Goal: Contribute content

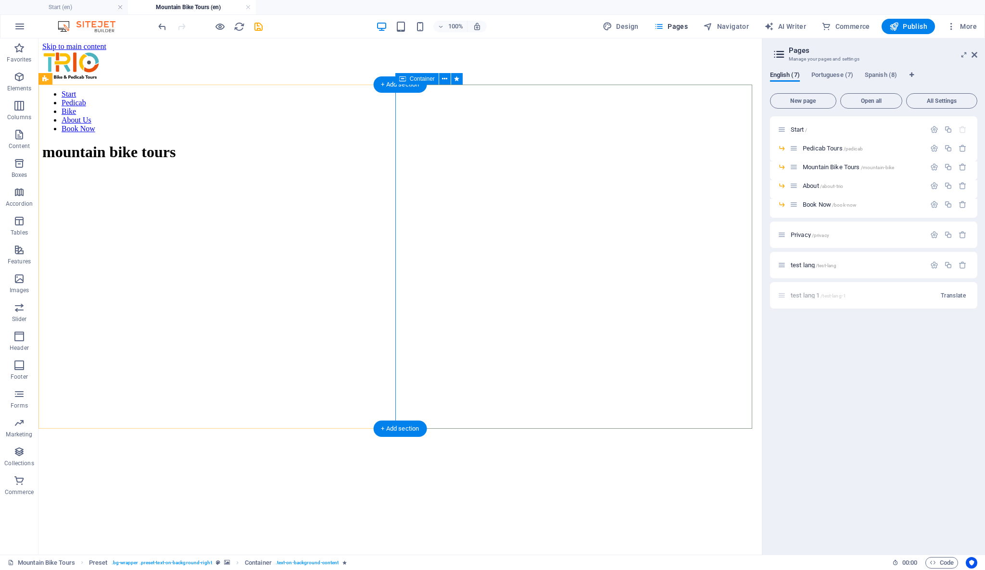
scroll to position [485, 0]
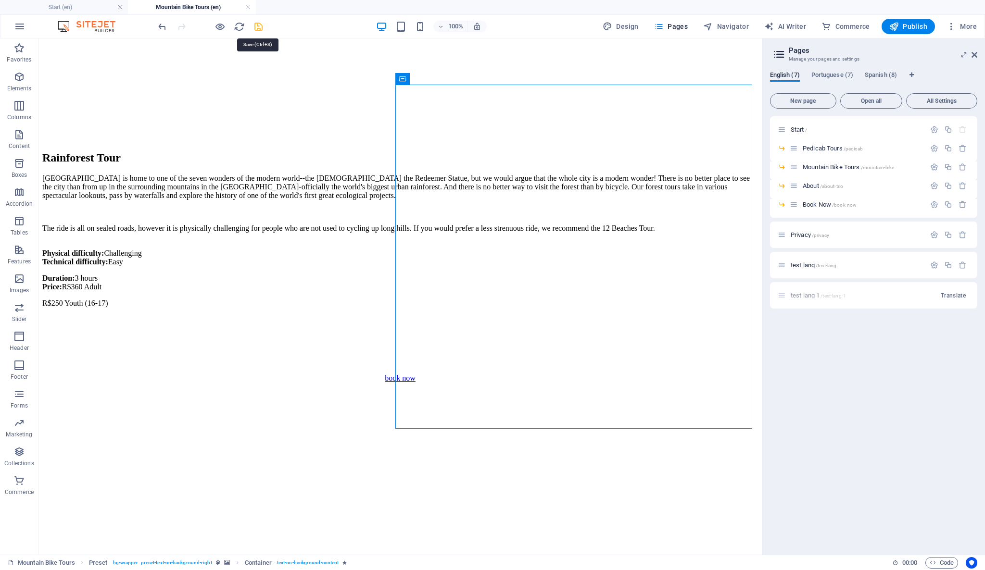
click at [262, 23] on icon "save" at bounding box center [258, 26] width 11 height 11
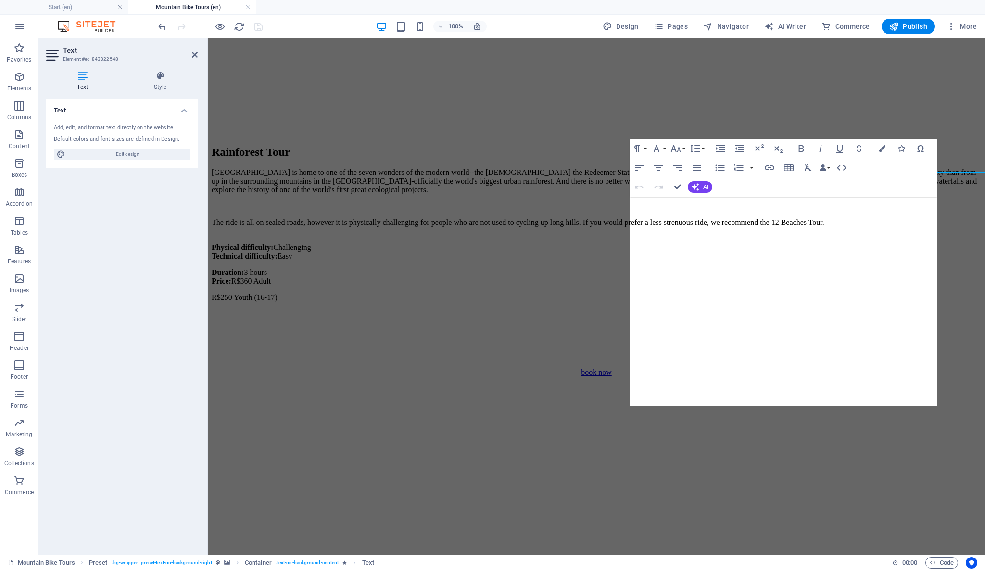
scroll to position [417, 0]
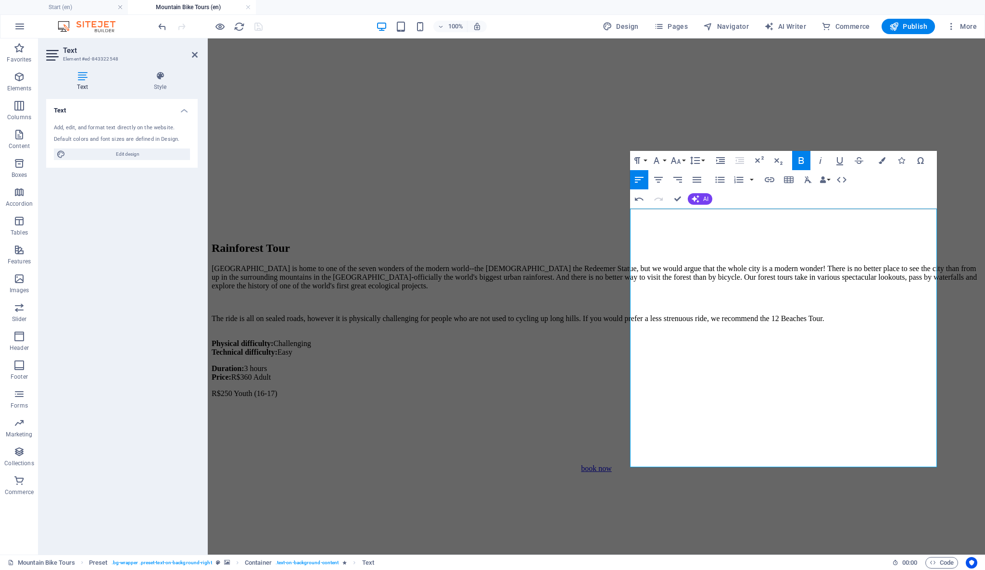
scroll to position [427, 0]
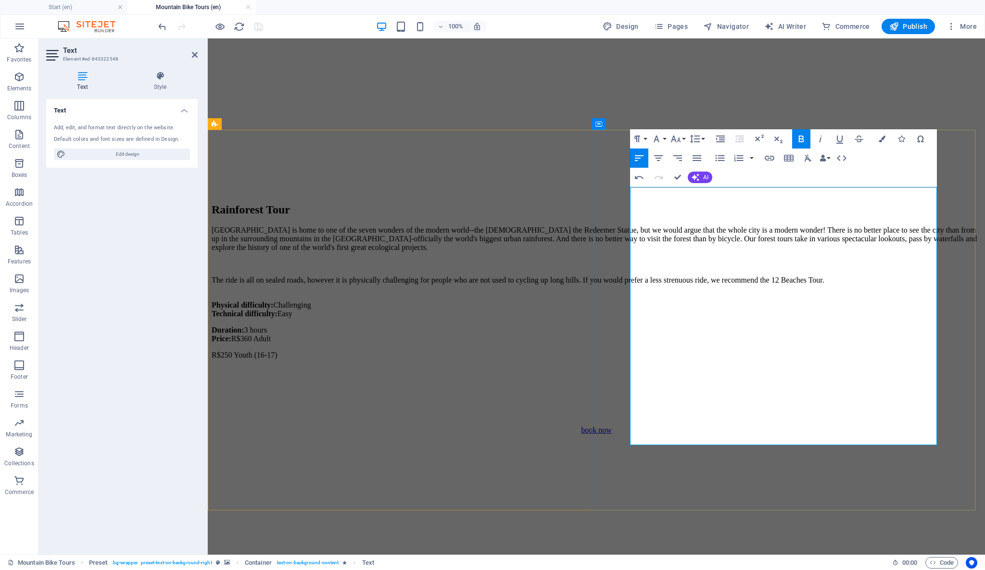
drag, startPoint x: 632, startPoint y: 296, endPoint x: 822, endPoint y: 356, distance: 199.4
copy div "What's included: Mountain bike, helmet, water bottle, cereal bars What to bring…"
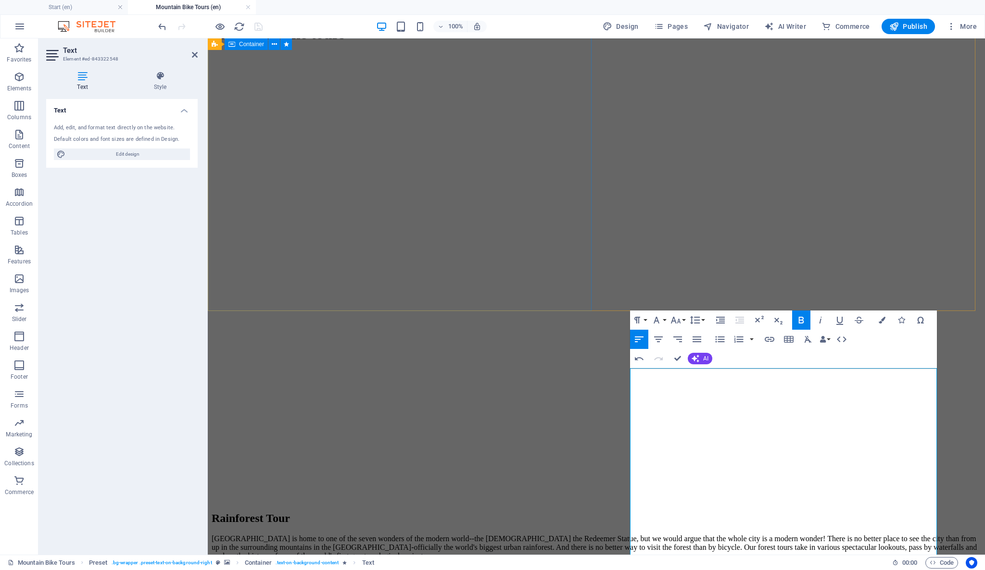
scroll to position [107, 0]
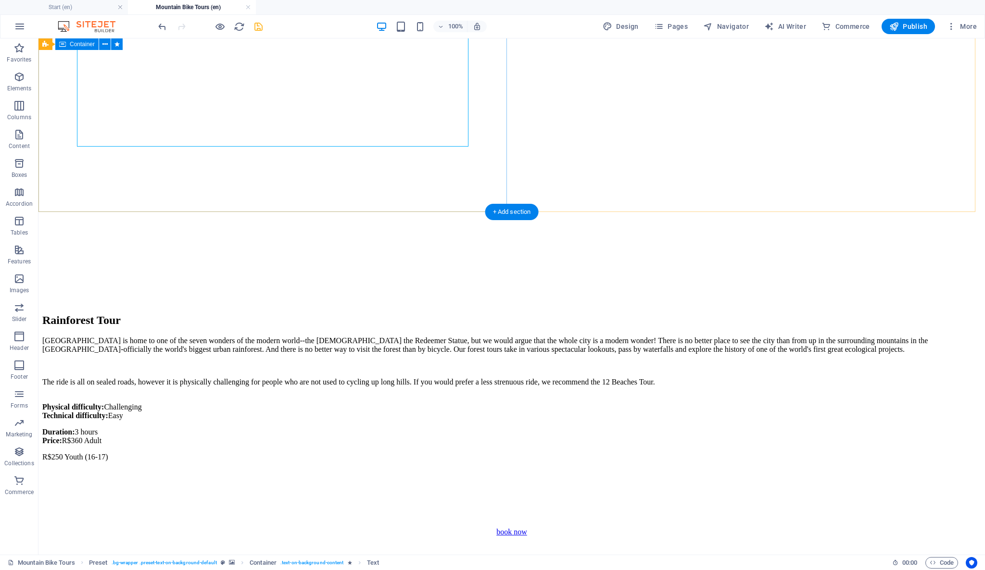
scroll to position [214, 0]
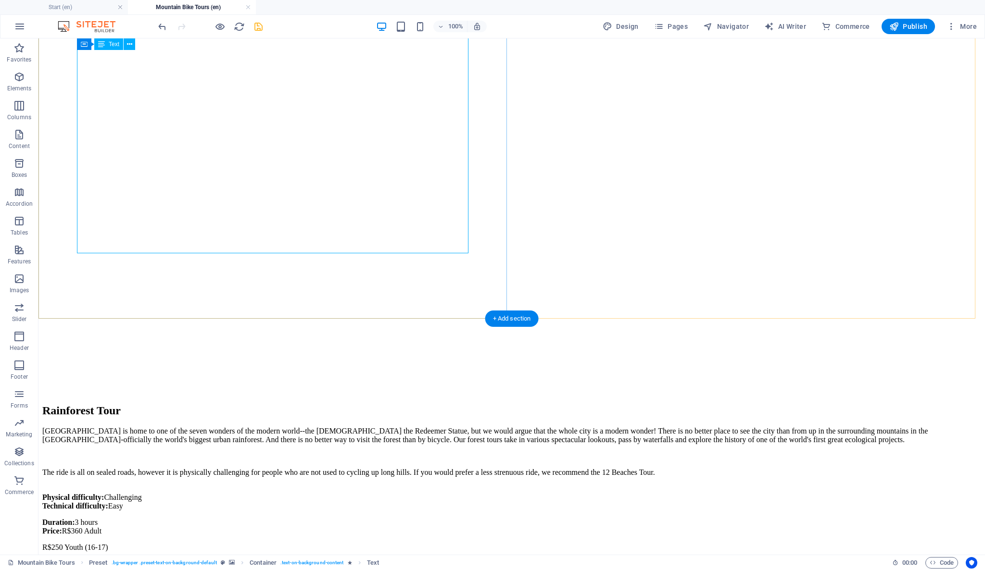
click at [94, 427] on div "[GEOGRAPHIC_DATA] is home to one of the seven wonders of the modern world--the …" at bounding box center [511, 515] width 939 height 176
click at [88, 427] on div "[GEOGRAPHIC_DATA] is home to one of the seven wonders of the modern world--the …" at bounding box center [511, 515] width 939 height 176
click at [95, 427] on div "[GEOGRAPHIC_DATA] is home to one of the seven wonders of the modern world--the …" at bounding box center [511, 515] width 939 height 176
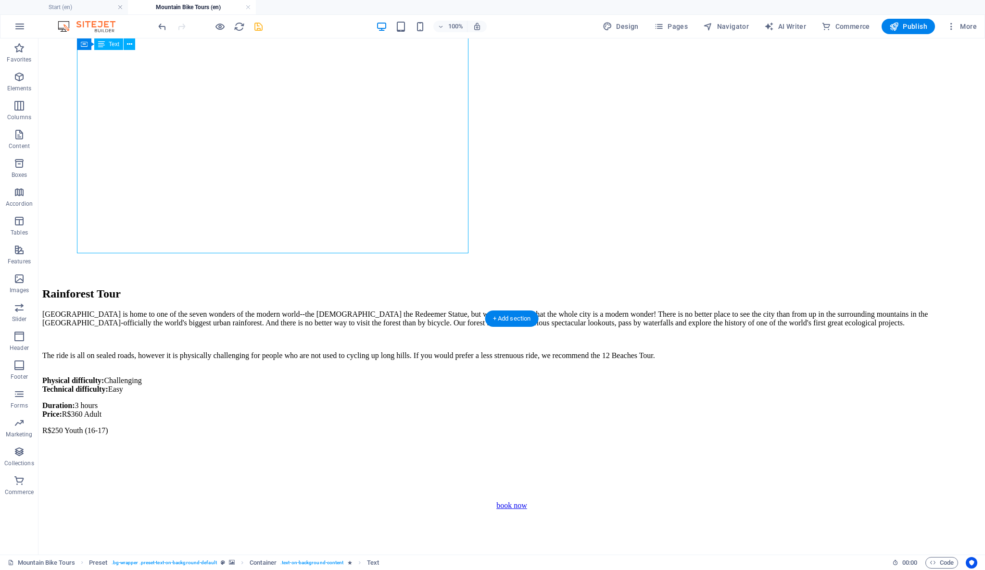
scroll to position [0, 0]
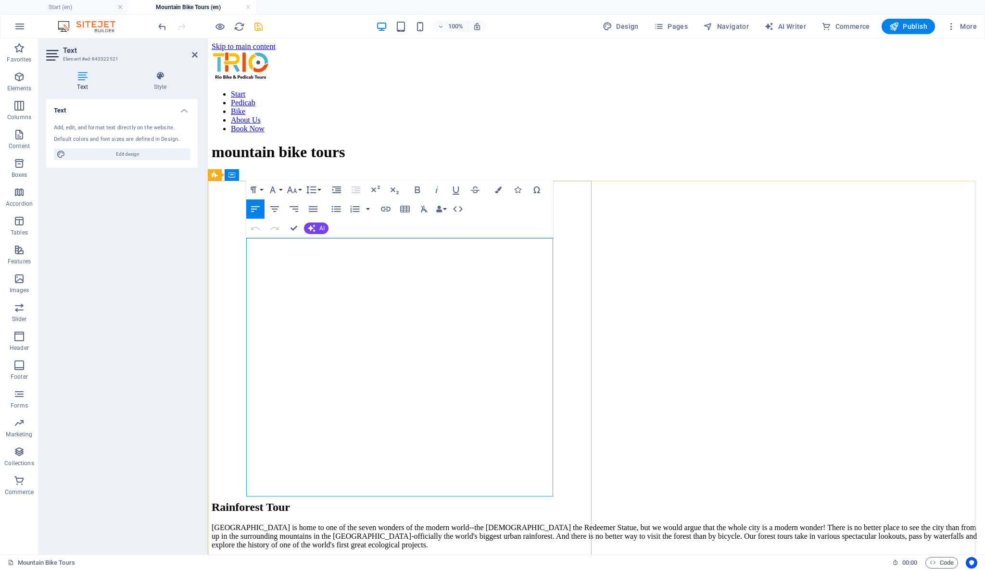
drag, startPoint x: 246, startPoint y: 379, endPoint x: 257, endPoint y: 383, distance: 12.2
drag, startPoint x: 249, startPoint y: 376, endPoint x: 265, endPoint y: 381, distance: 16.9
drag, startPoint x: 247, startPoint y: 371, endPoint x: 369, endPoint y: 397, distance: 125.4
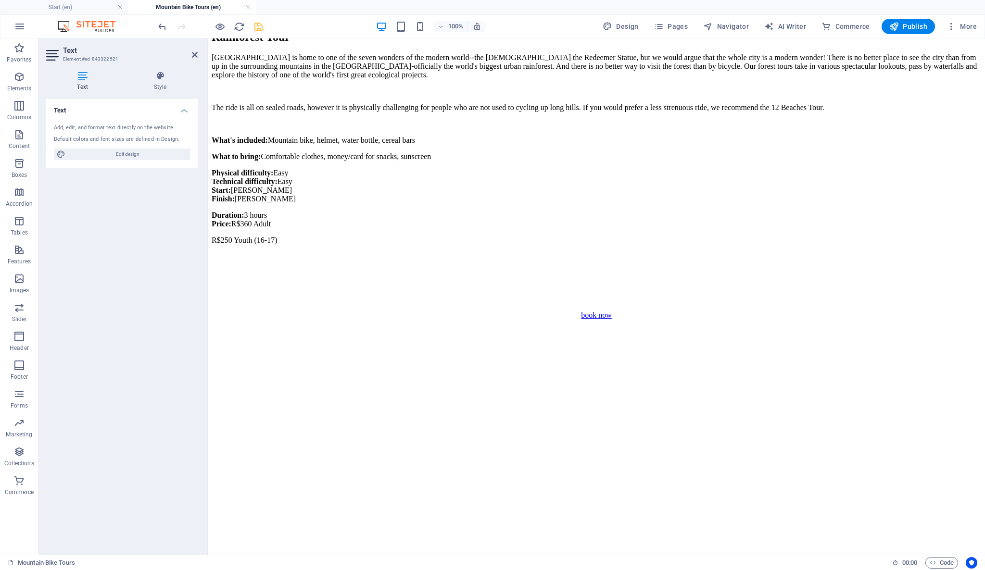
scroll to position [530, 0]
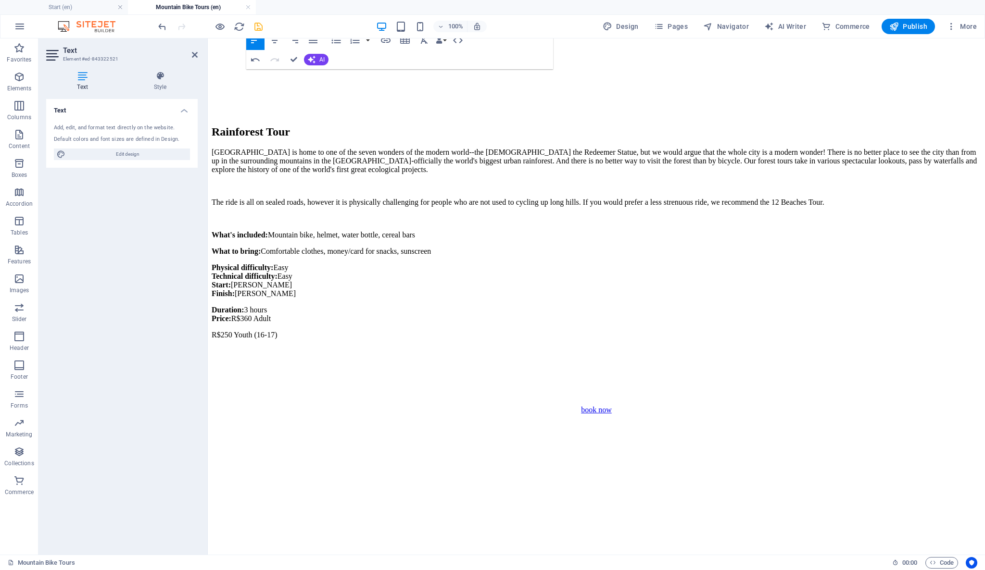
click at [457, 395] on figure at bounding box center [596, 395] width 769 height 0
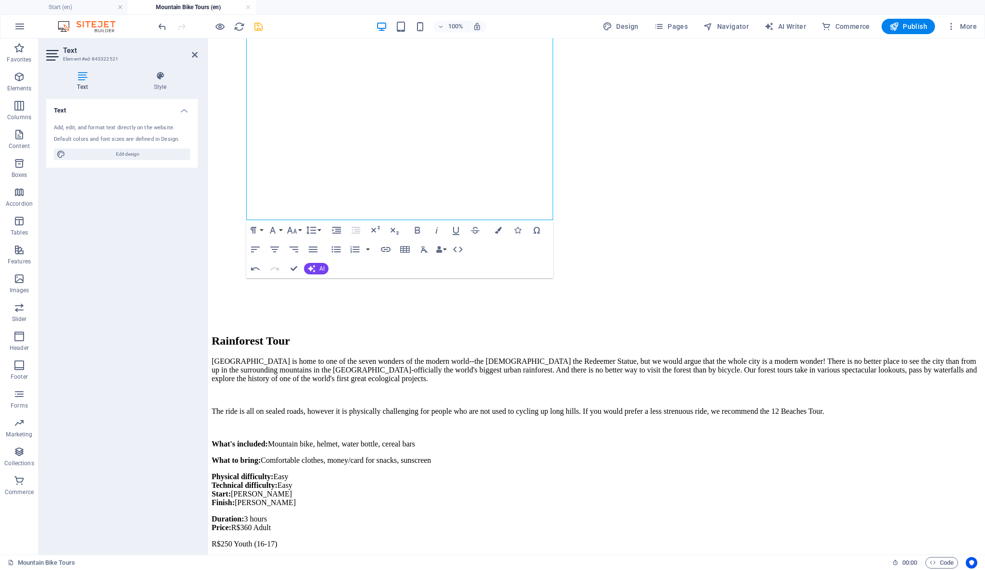
scroll to position [427, 0]
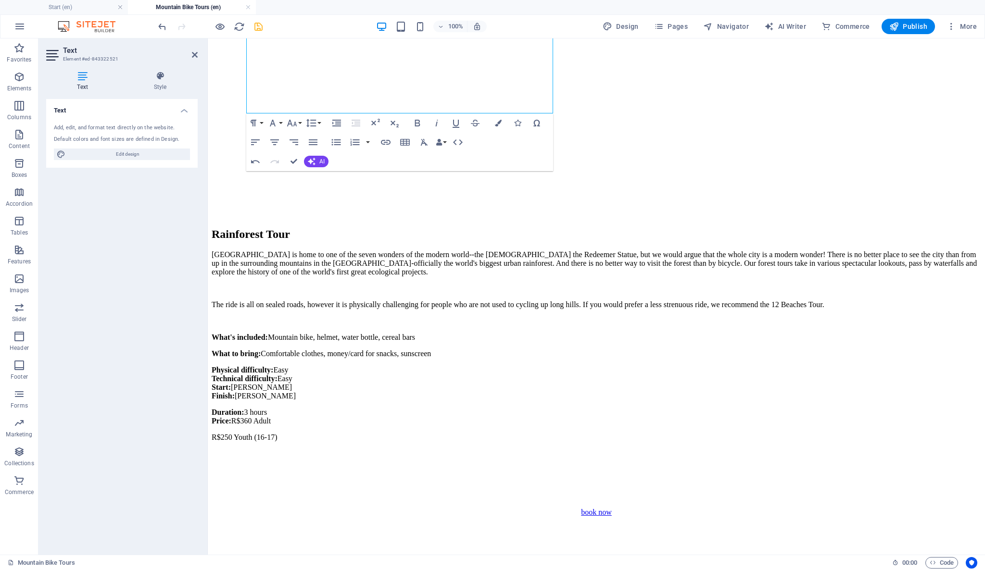
click at [269, 446] on figure at bounding box center [596, 446] width 769 height 0
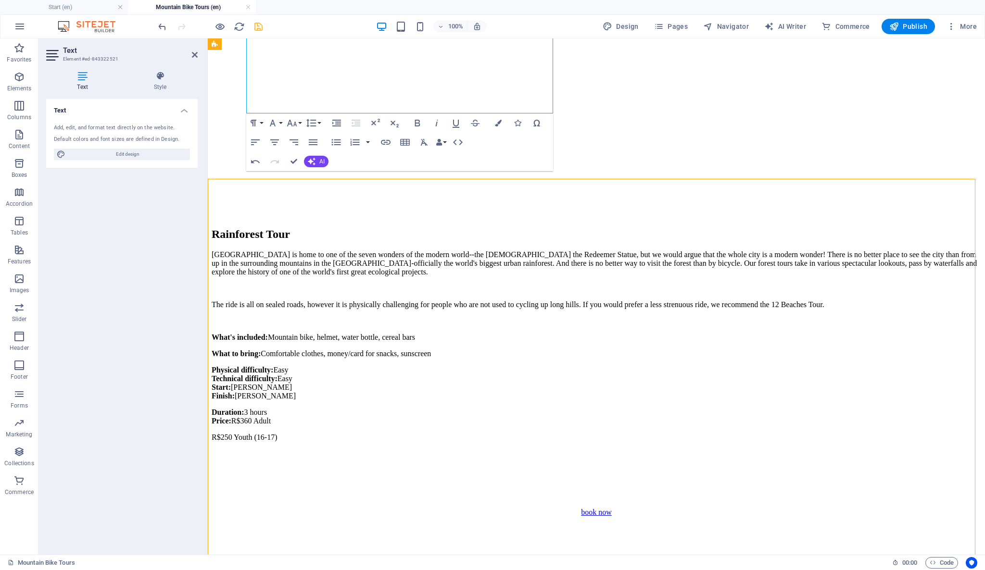
click at [269, 446] on figure at bounding box center [596, 446] width 769 height 0
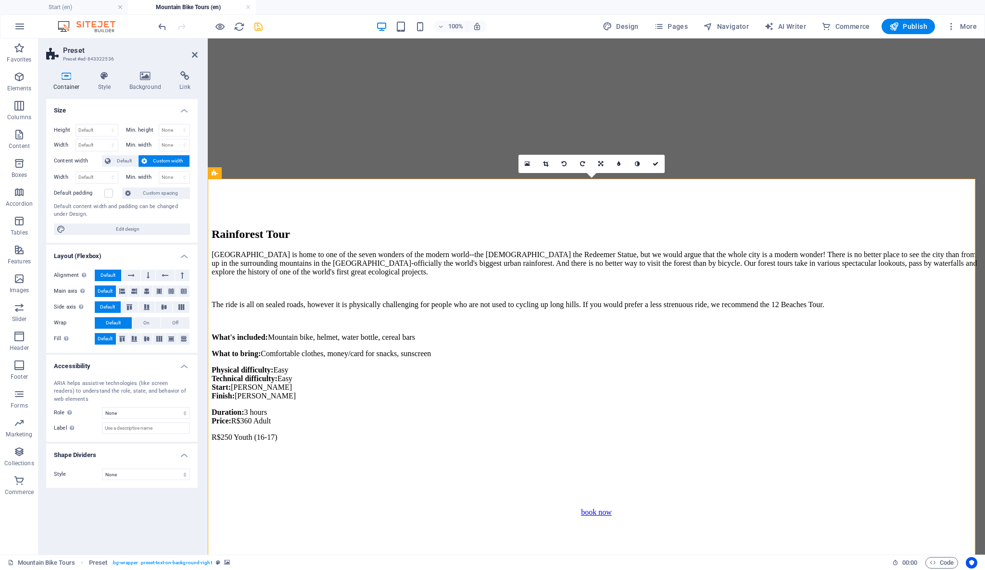
click at [270, 446] on figure at bounding box center [596, 446] width 769 height 0
click at [152, 89] on h4 "Background" at bounding box center [147, 81] width 50 height 20
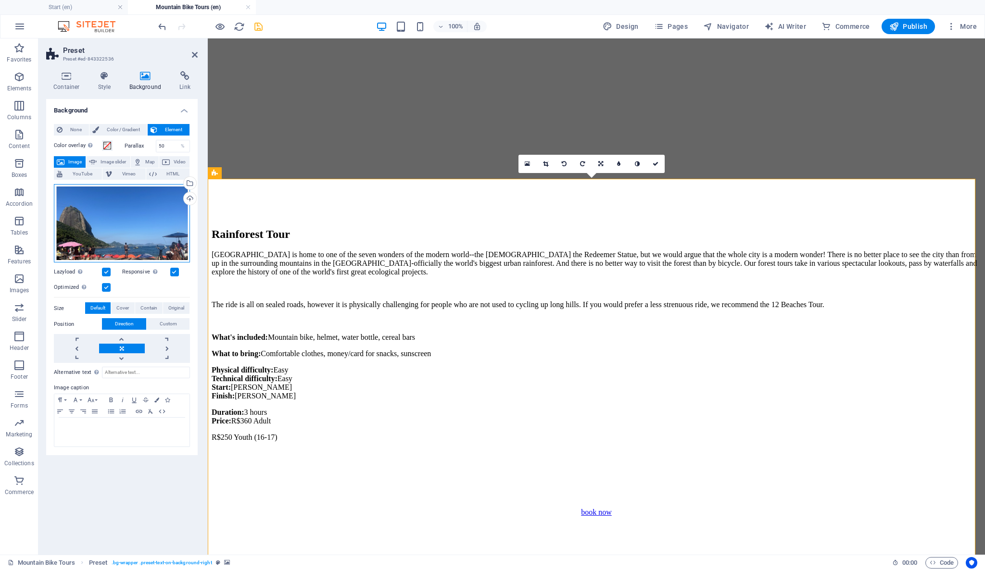
click at [149, 225] on div "Drag files here, click to choose files or select files from Files or our free s…" at bounding box center [122, 223] width 136 height 79
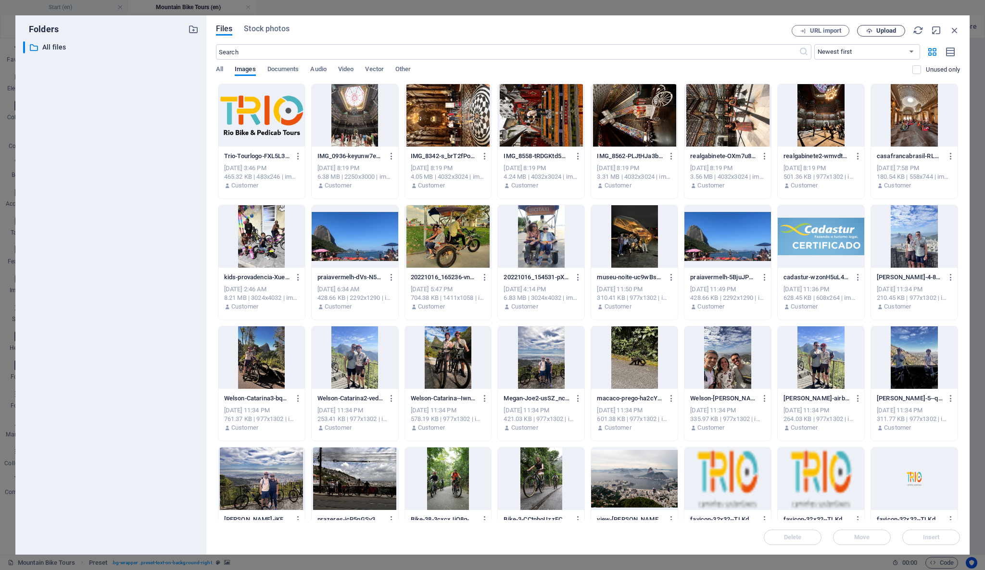
click at [883, 30] on span "Upload" at bounding box center [886, 31] width 20 height 6
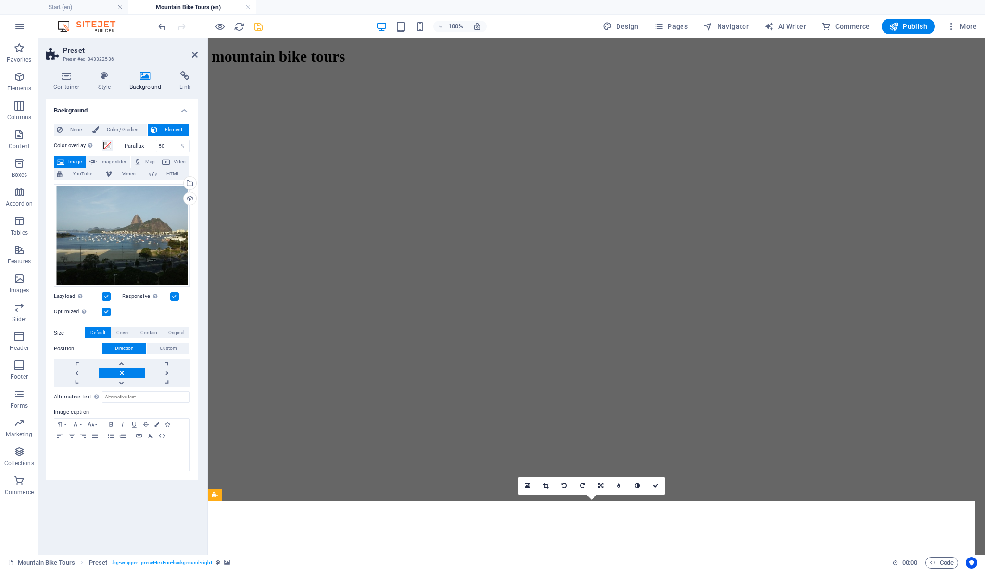
scroll to position [2, 0]
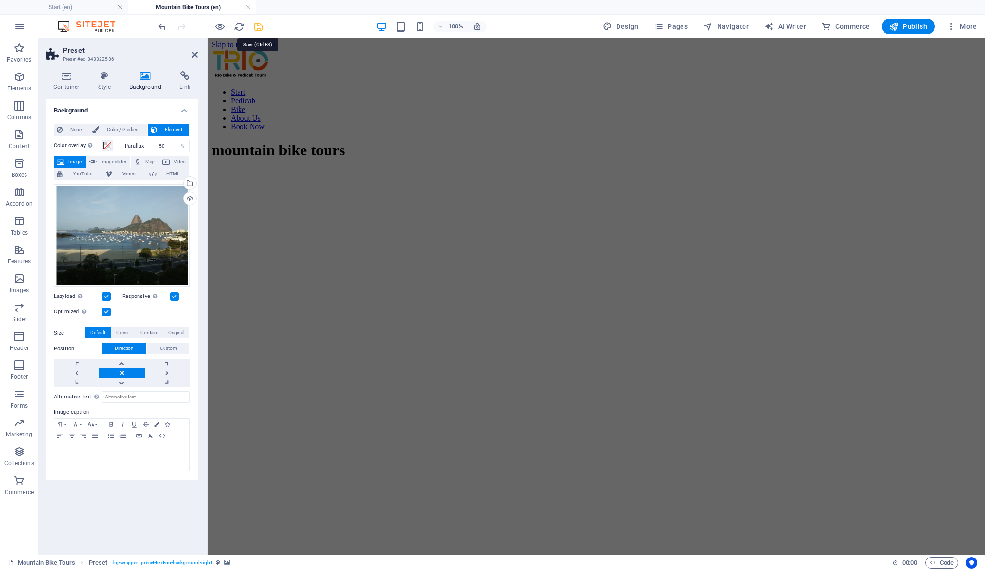
click at [258, 27] on icon "save" at bounding box center [258, 26] width 11 height 11
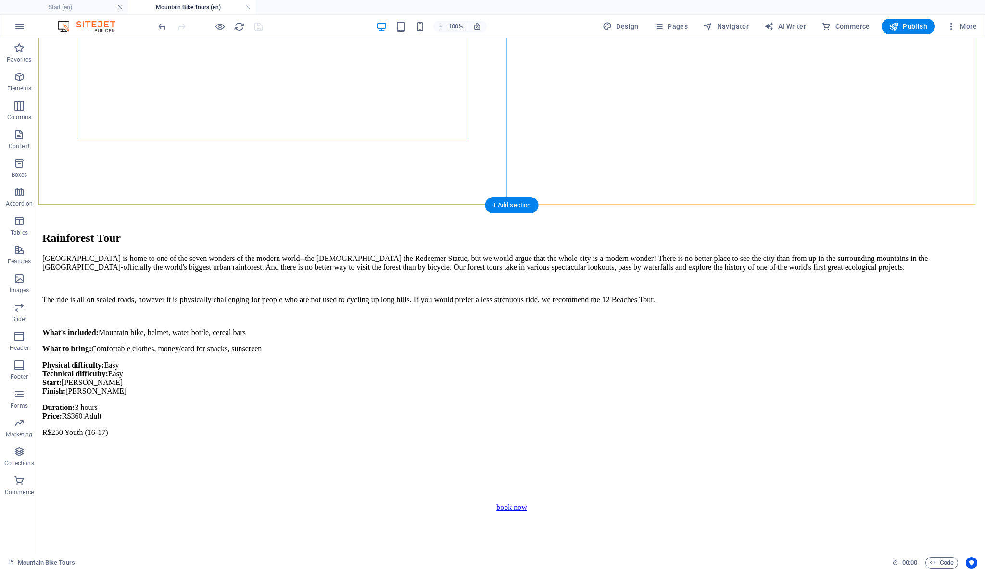
scroll to position [427, 0]
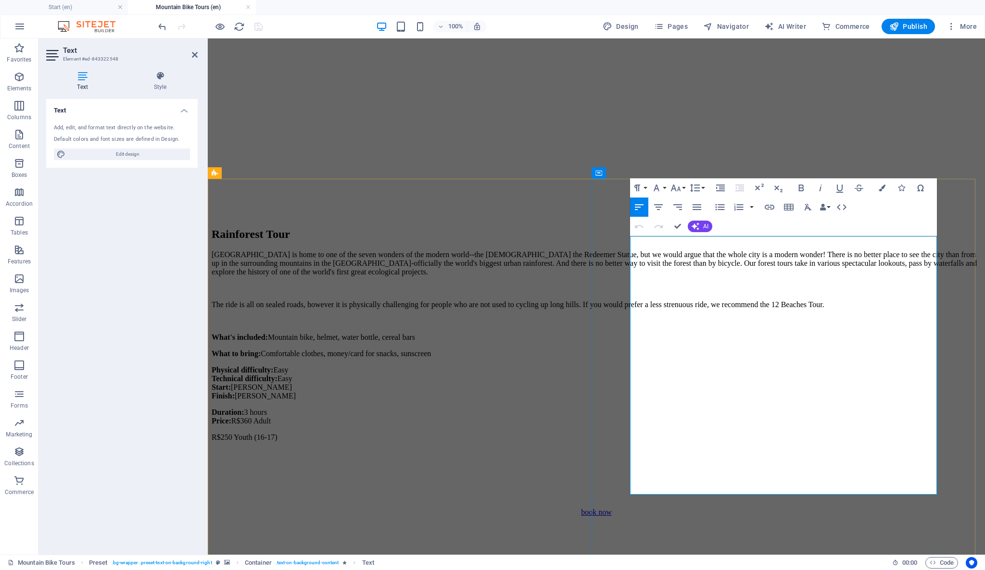
drag, startPoint x: 630, startPoint y: 241, endPoint x: 790, endPoint y: 456, distance: 268.2
copy div "Did you know that [GEOGRAPHIC_DATA] has many ghost beaches? Apart from taking i…"
